Goal: Find contact information

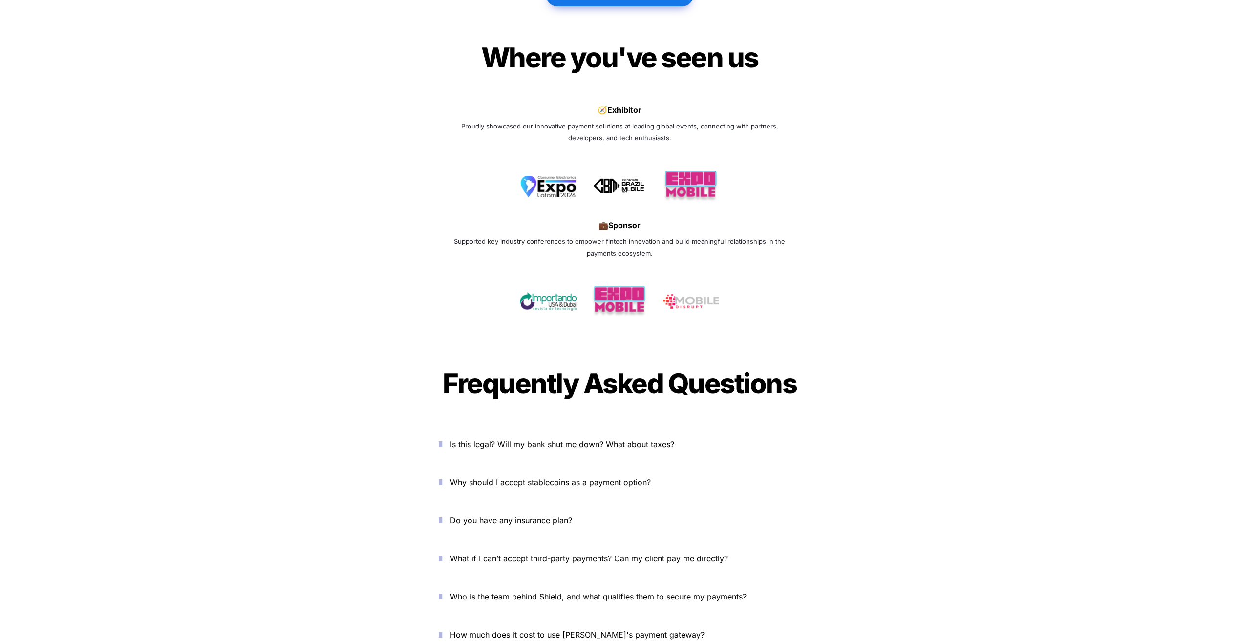
scroll to position [3209, 0]
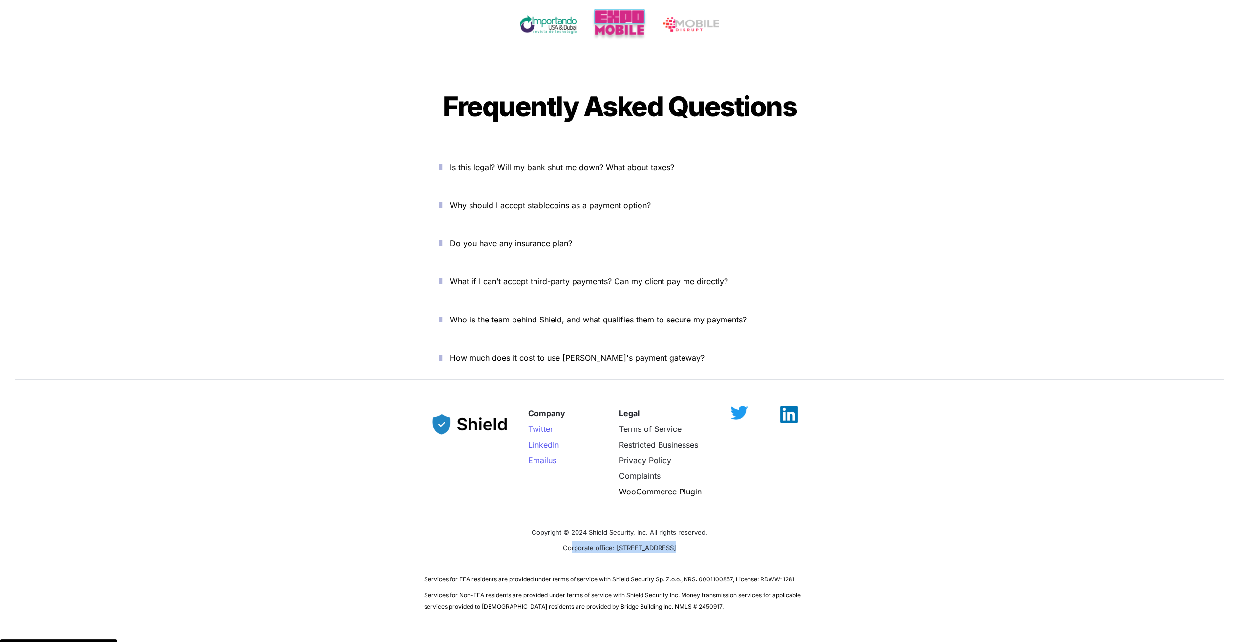
drag, startPoint x: 545, startPoint y: 512, endPoint x: 687, endPoint y: 529, distance: 143.2
click at [687, 529] on div "Company Twitter LinkedIn Email us Legal Terms of Service Restricted Businesses …" at bounding box center [619, 504] width 1239 height 237
click at [547, 440] on span "LinkedIn" at bounding box center [543, 445] width 31 height 10
click at [552, 440] on span "LinkedIn" at bounding box center [543, 445] width 31 height 10
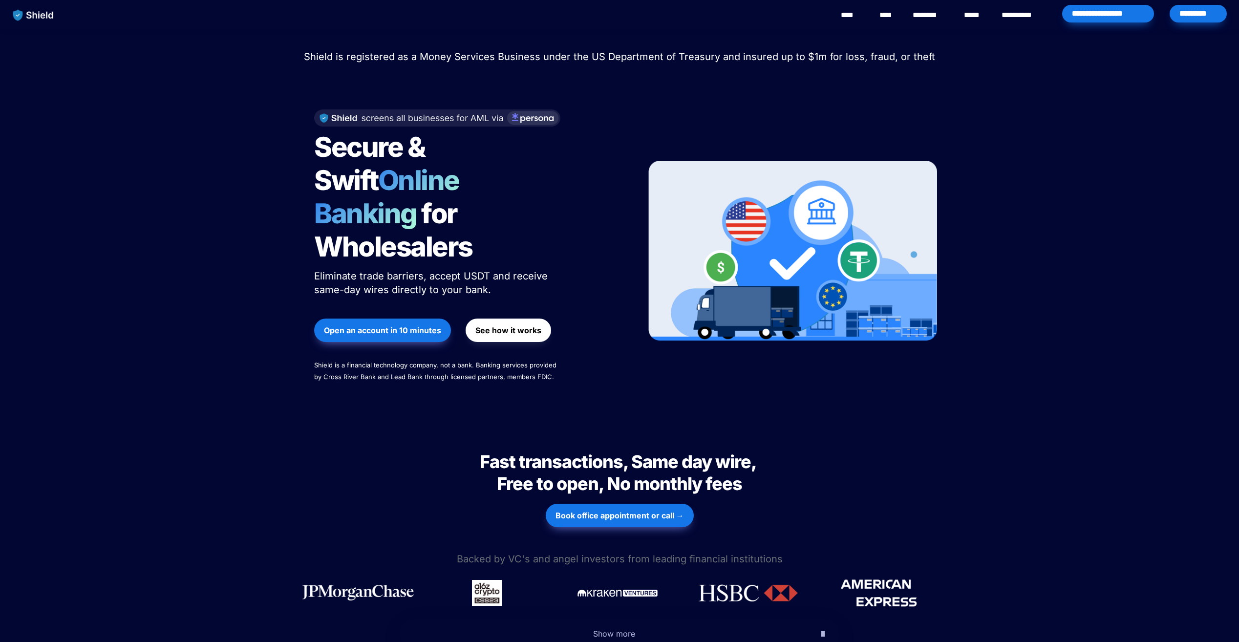
click at [917, 13] on link "********" at bounding box center [930, 15] width 35 height 12
